Goal: Information Seeking & Learning: Learn about a topic

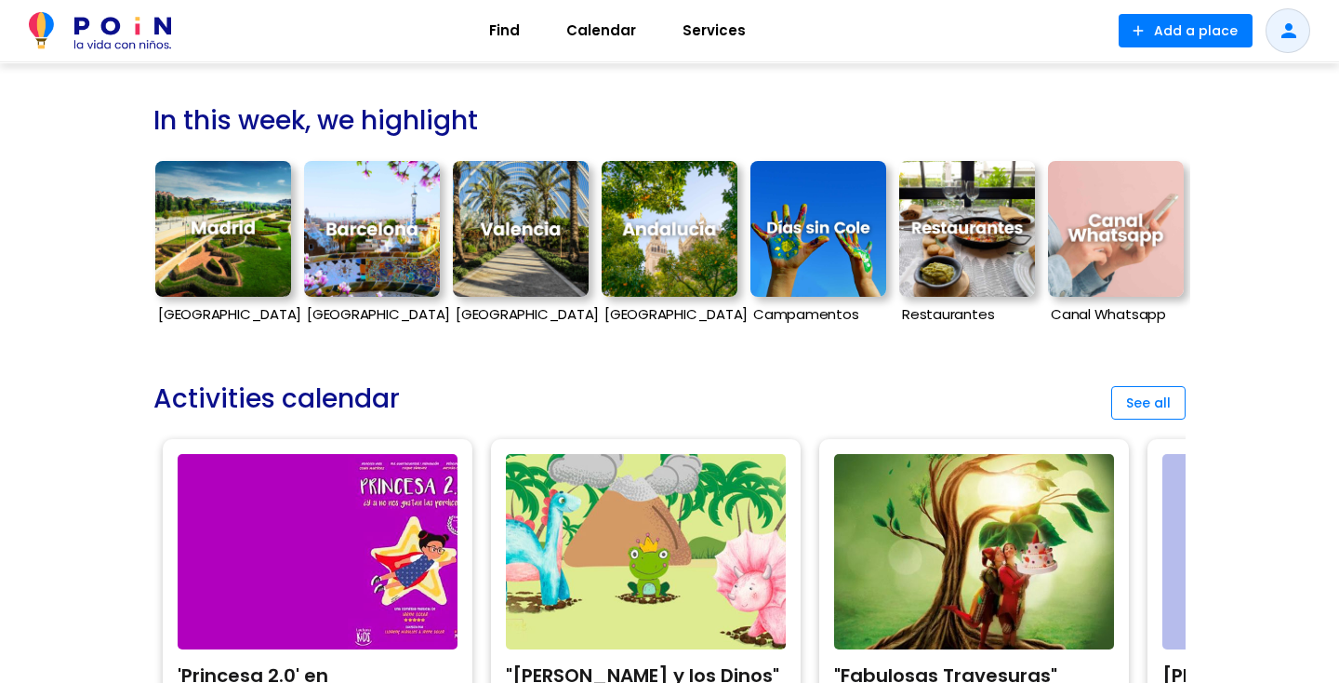
scroll to position [496, 0]
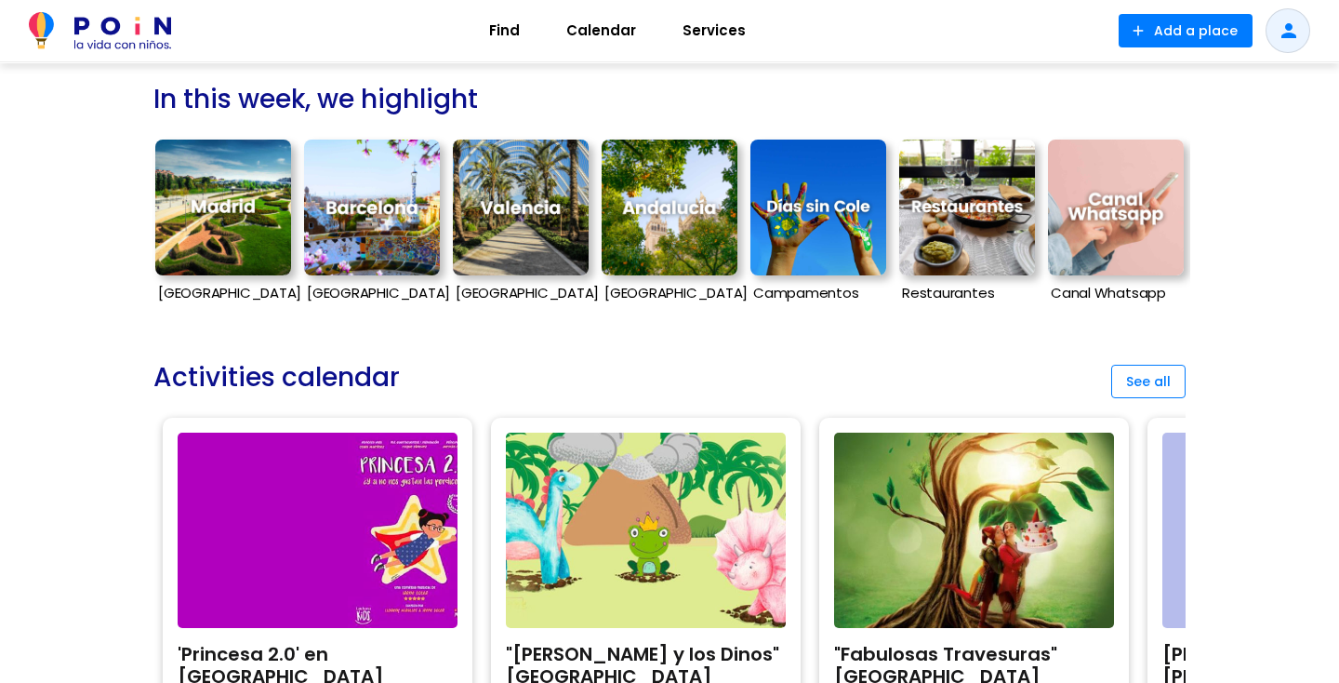
click at [235, 257] on img at bounding box center [223, 208] width 136 height 136
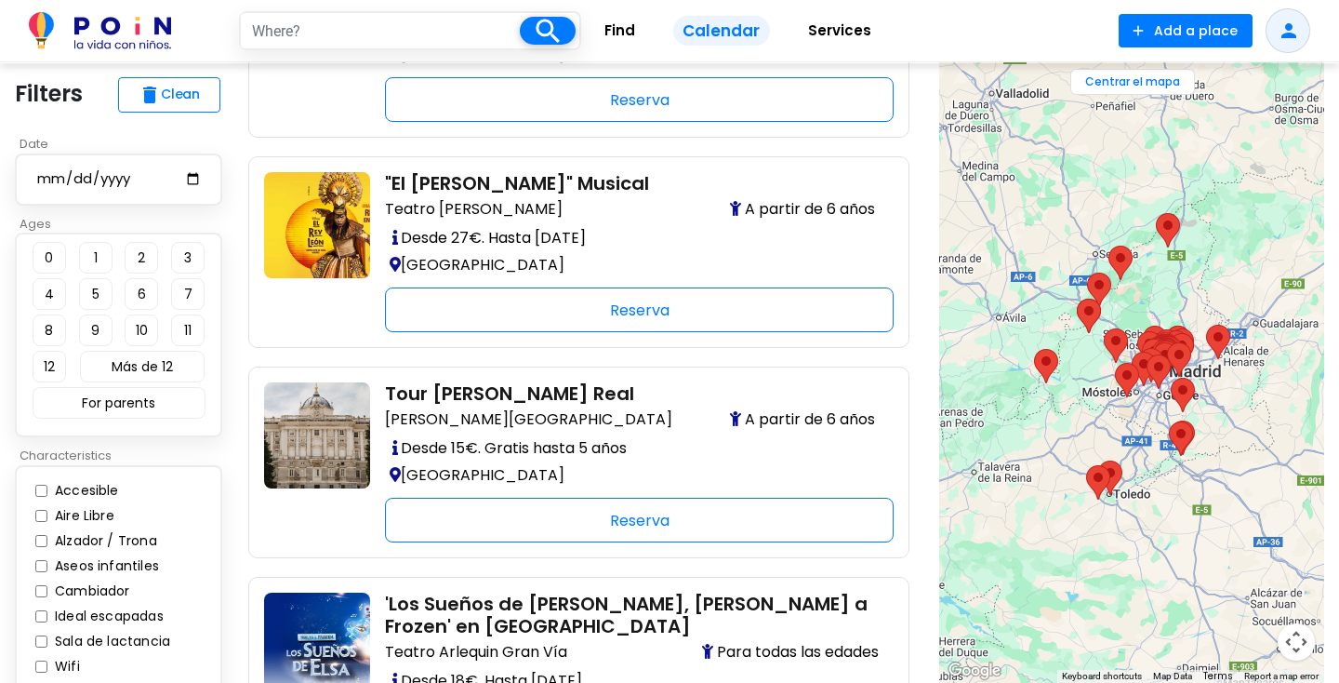
scroll to position [3580, 0]
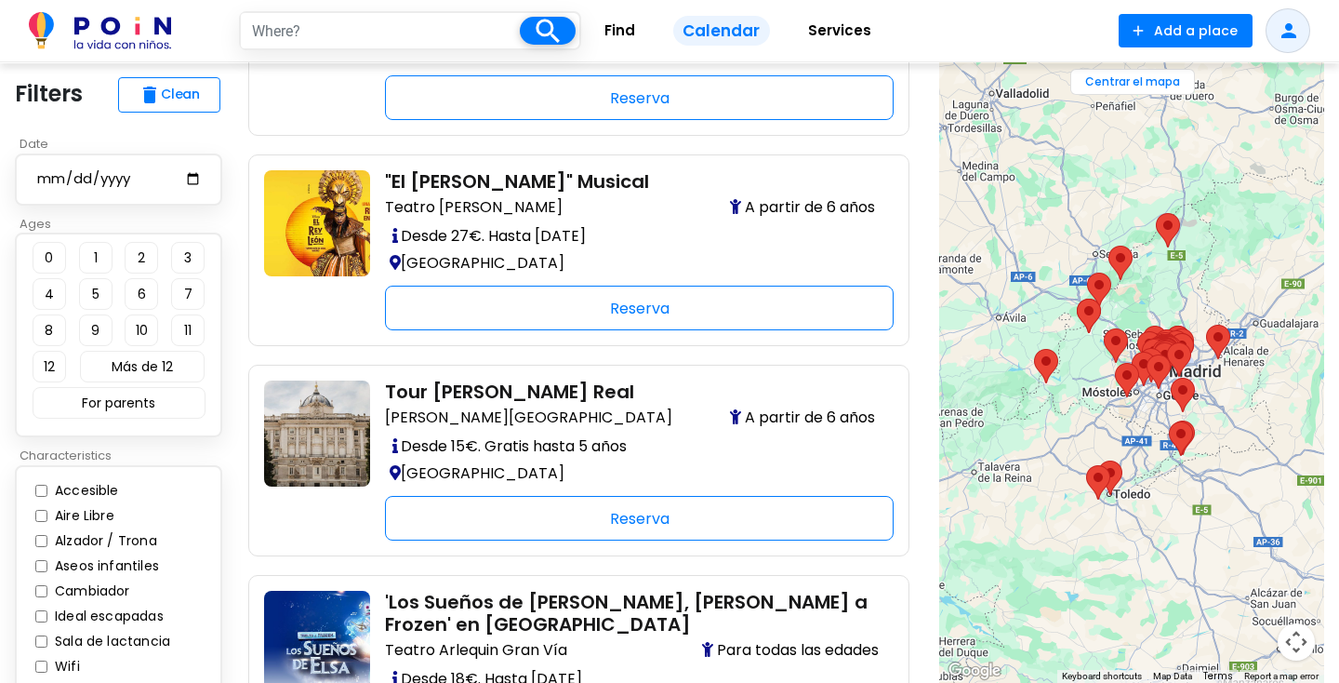
click at [179, 333] on button "11" at bounding box center [187, 330] width 33 height 32
type input "madrid"
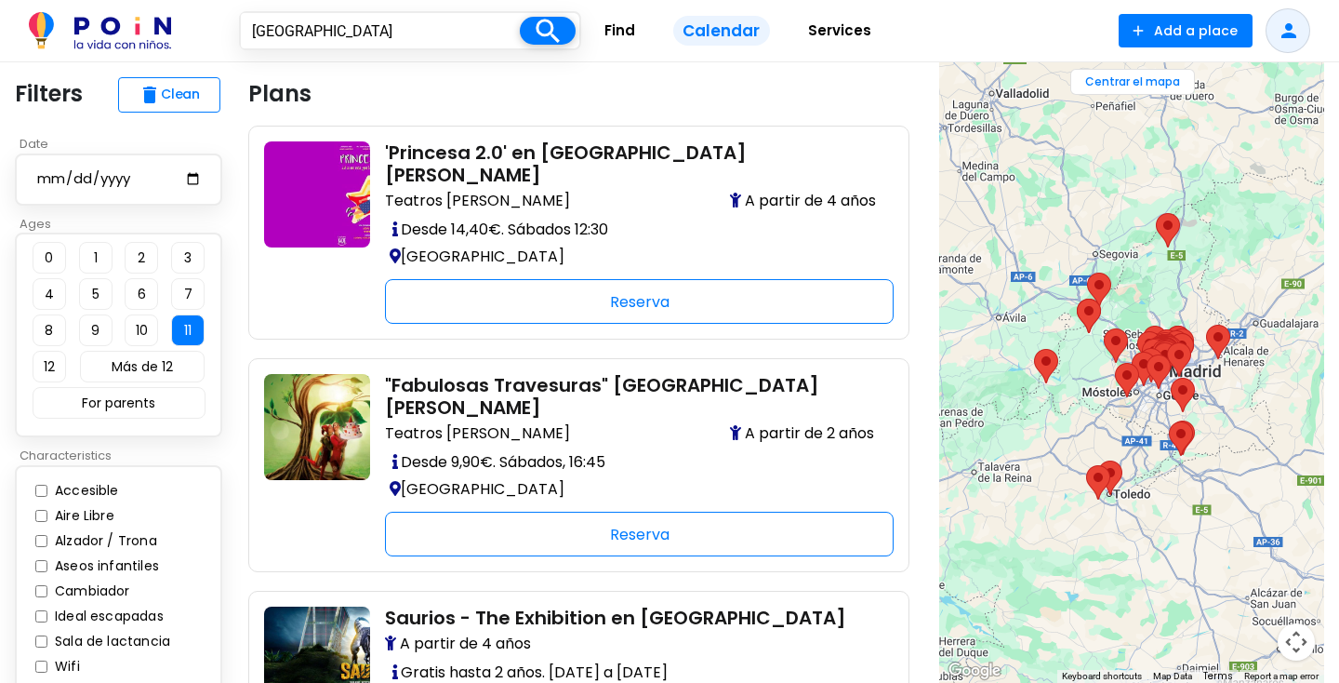
click at [149, 165] on div at bounding box center [118, 179] width 207 height 52
click at [45, 178] on input "date" at bounding box center [118, 178] width 166 height 23
type input "2025-09-30"
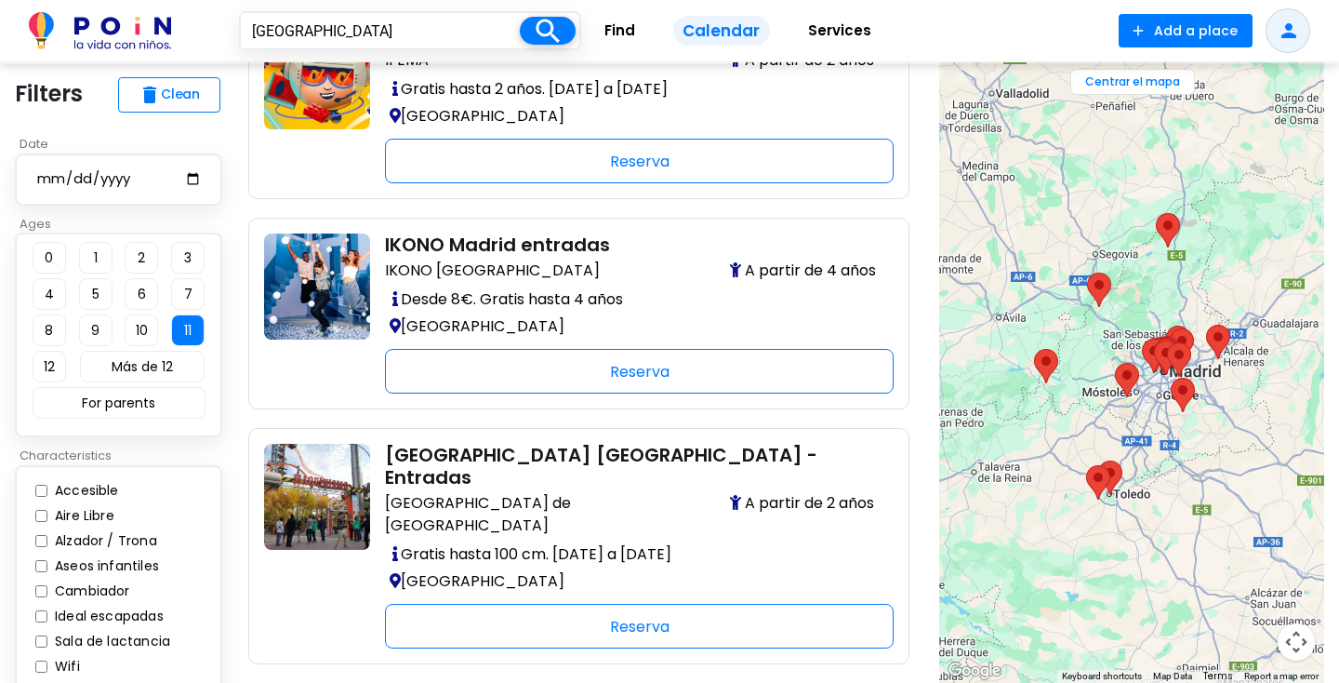
scroll to position [3085, 0]
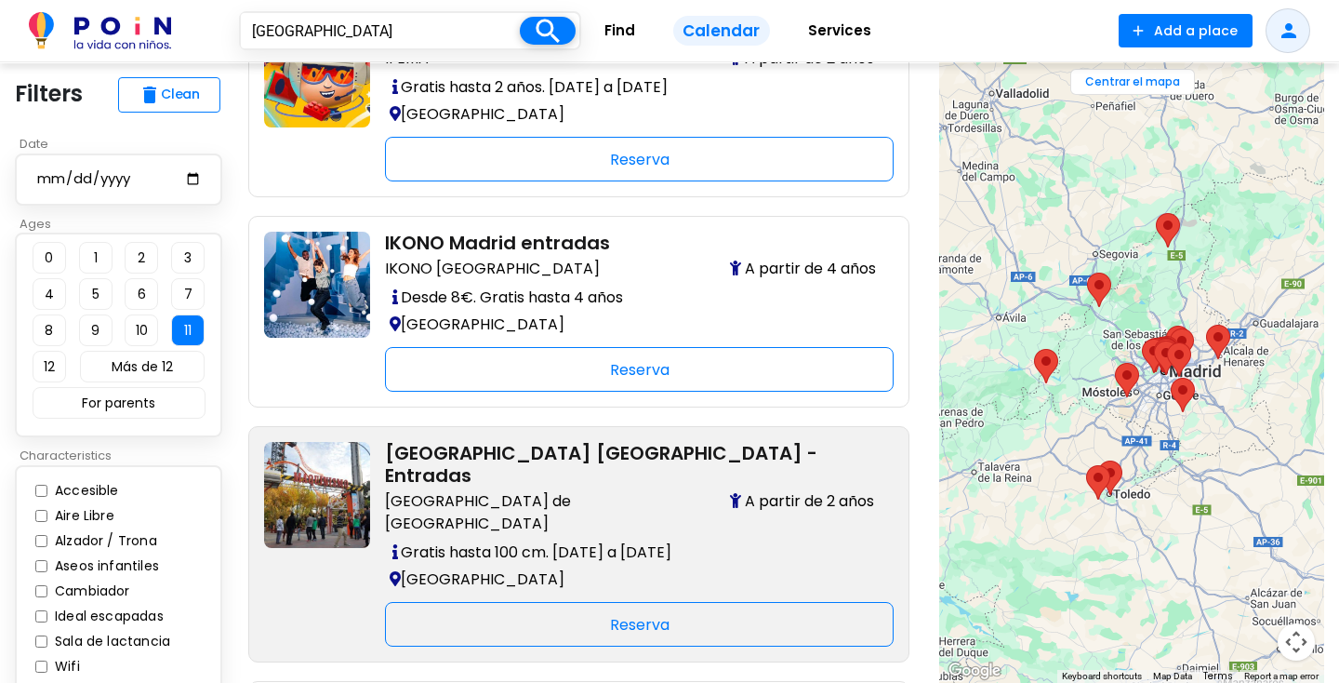
click at [273, 502] on img at bounding box center [317, 495] width 106 height 106
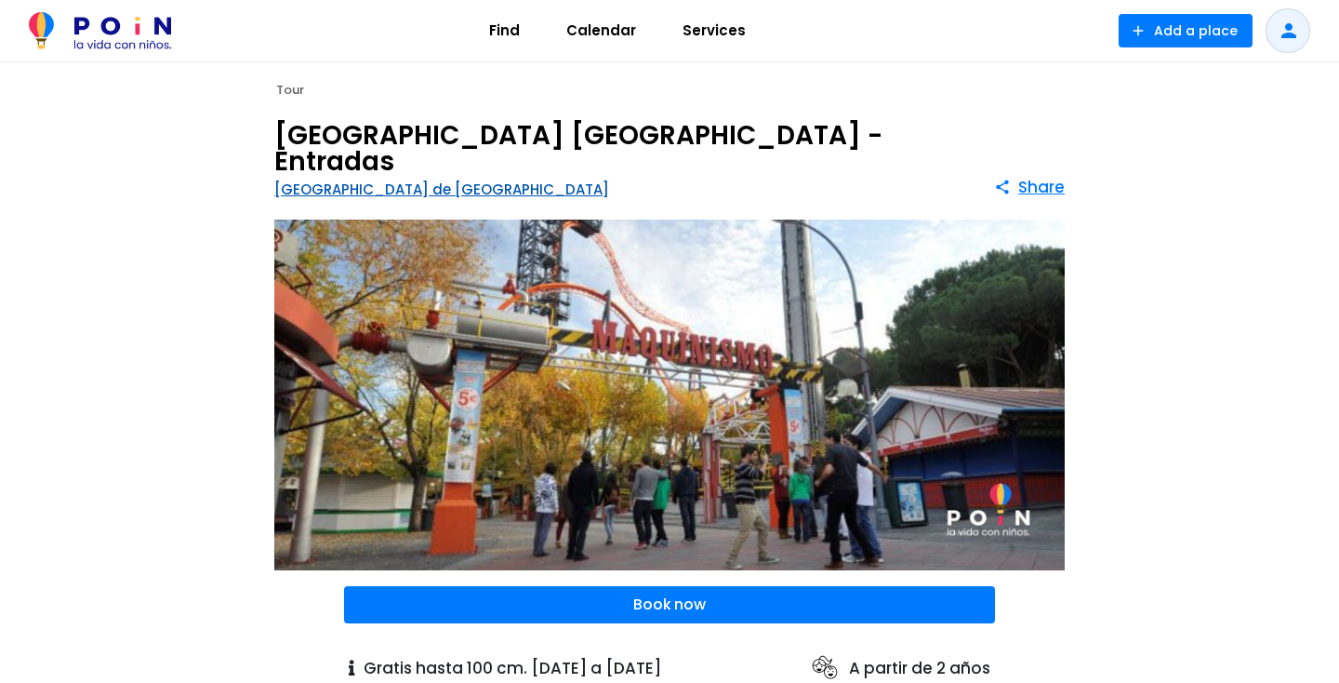
click at [446, 180] on link "[GEOGRAPHIC_DATA] de [GEOGRAPHIC_DATA]" at bounding box center [441, 190] width 335 height 20
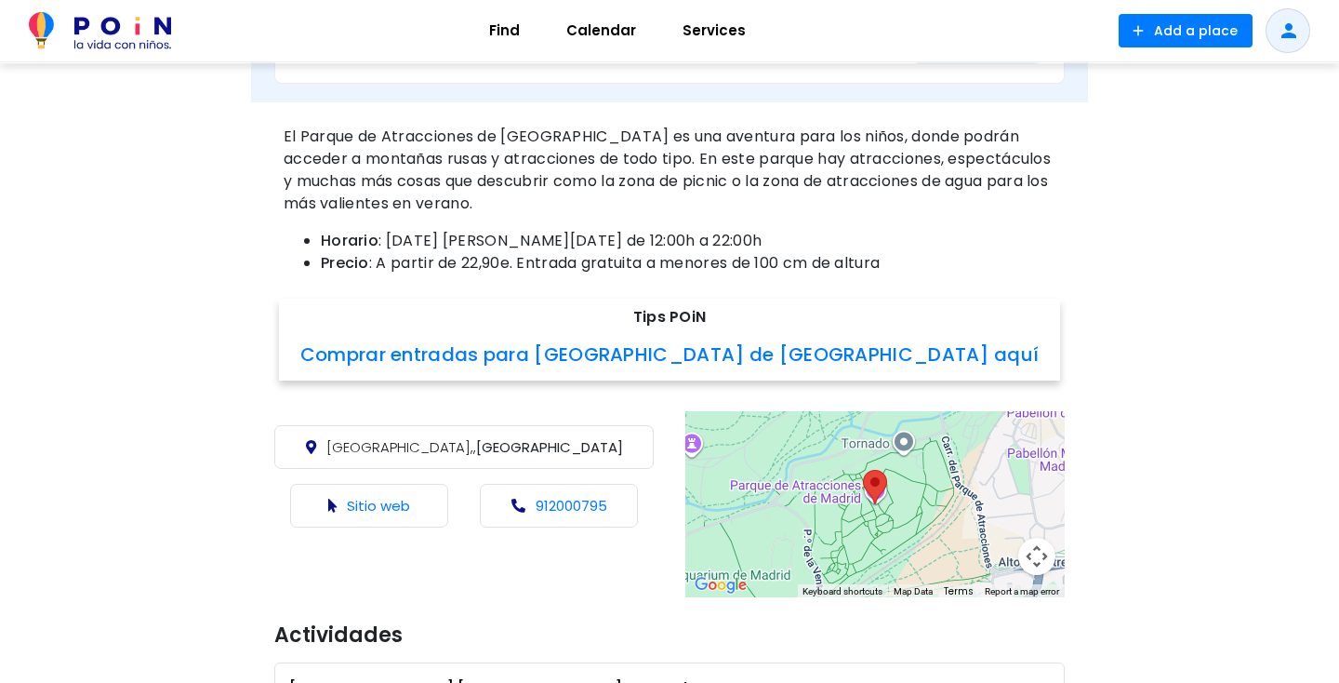
scroll to position [823, 0]
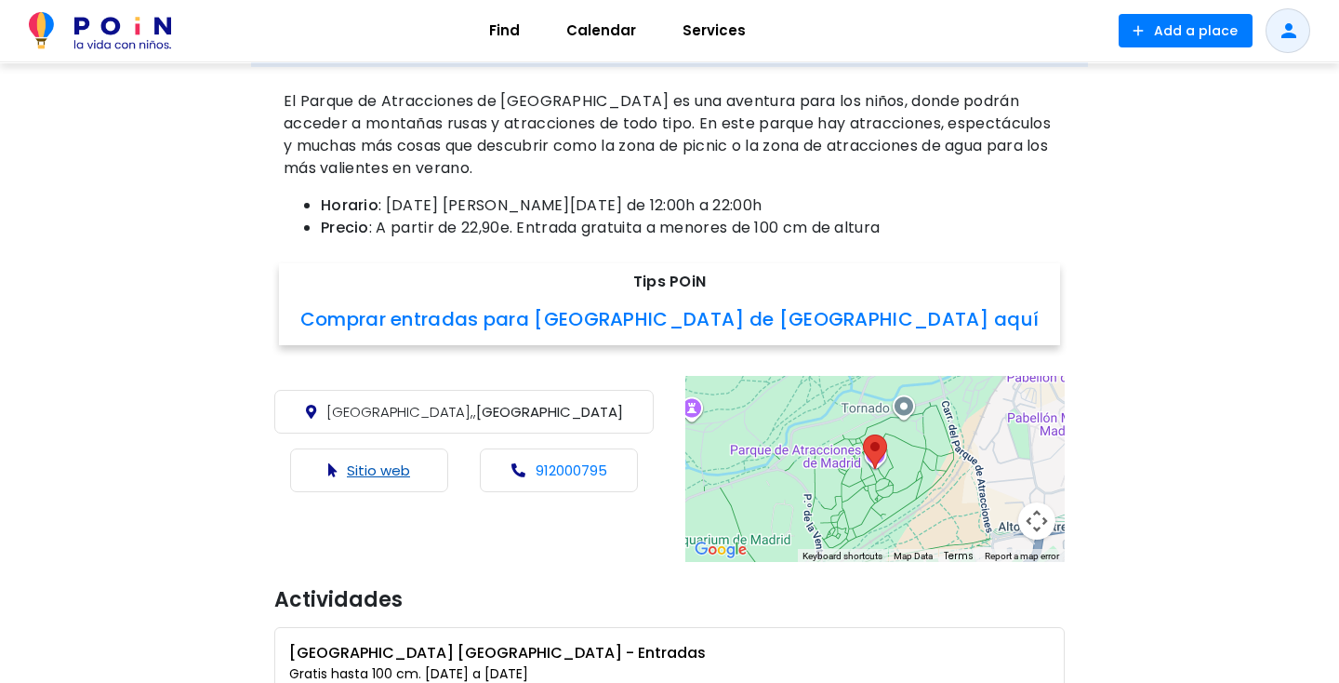
click at [385, 469] on link "Sitio web" at bounding box center [378, 470] width 63 height 20
